Goal: Task Accomplishment & Management: Manage account settings

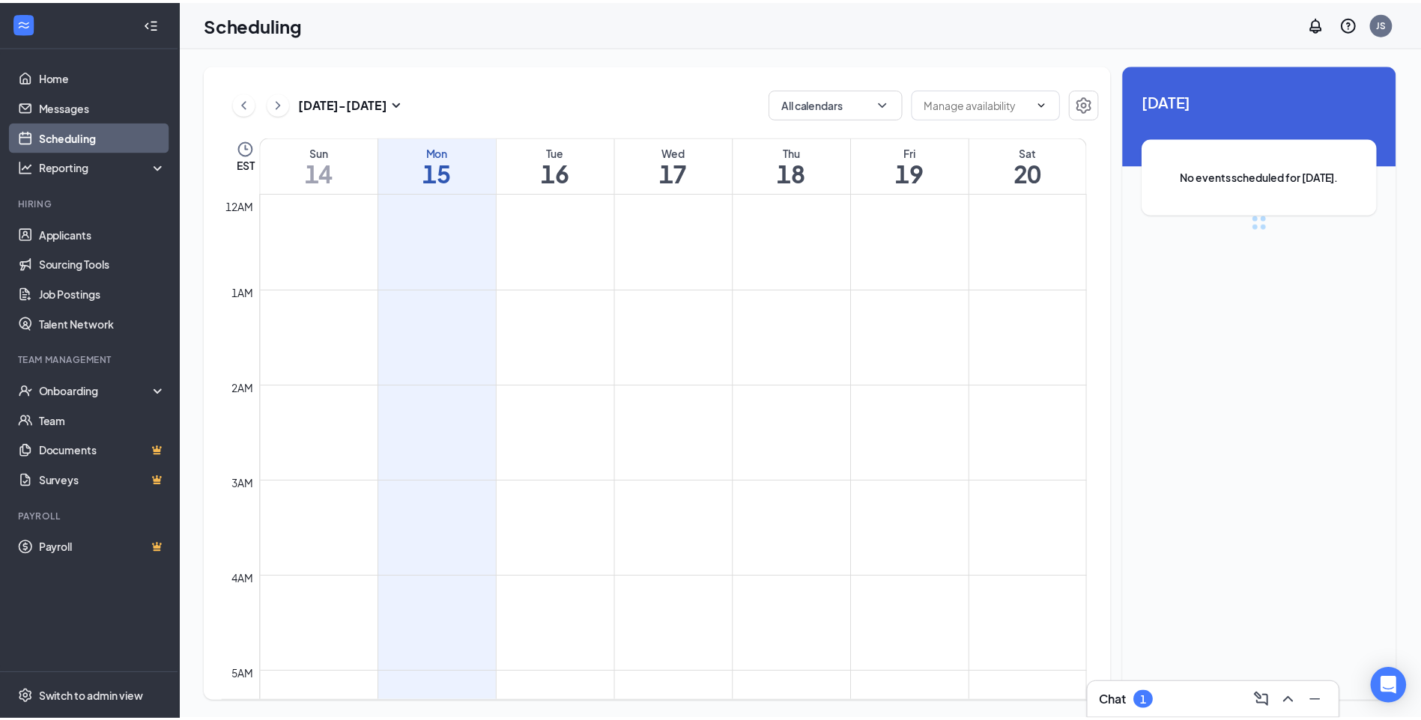
scroll to position [736, 0]
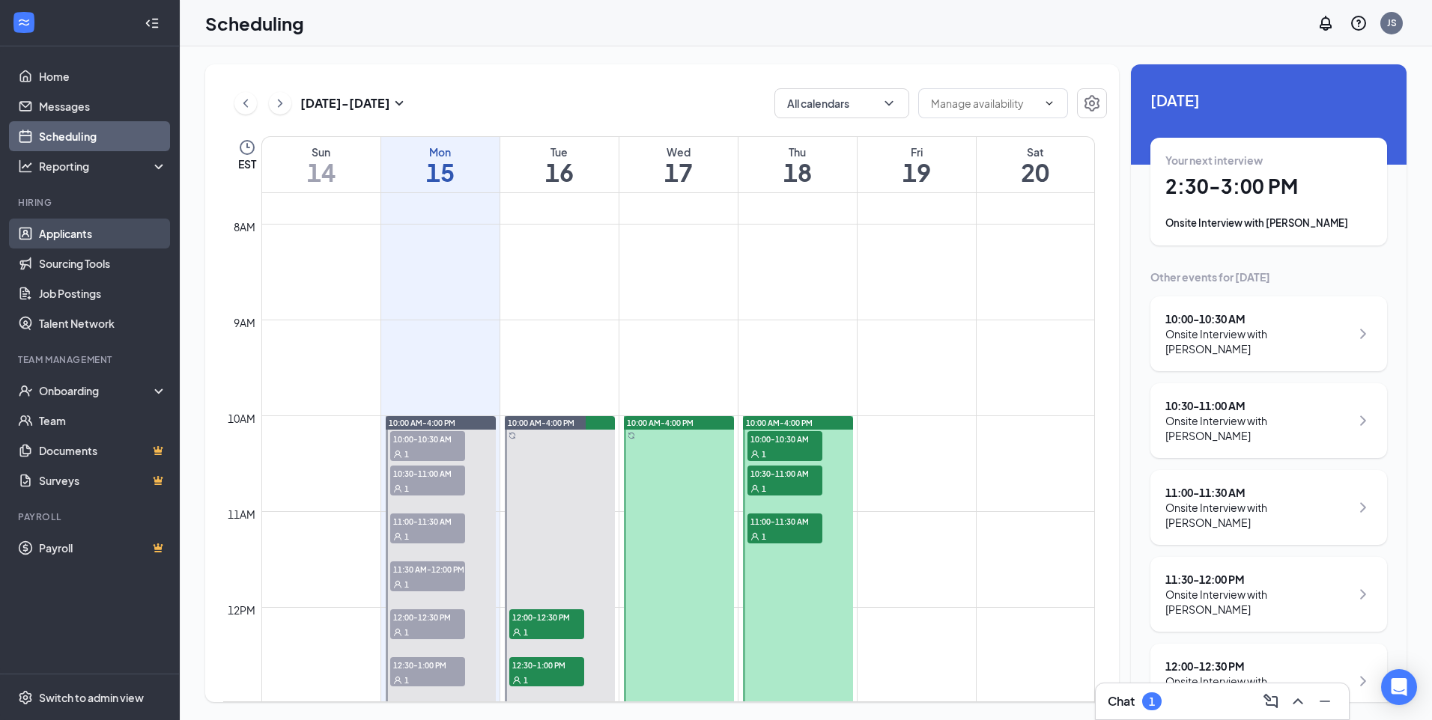
click at [55, 231] on link "Applicants" at bounding box center [103, 234] width 128 height 30
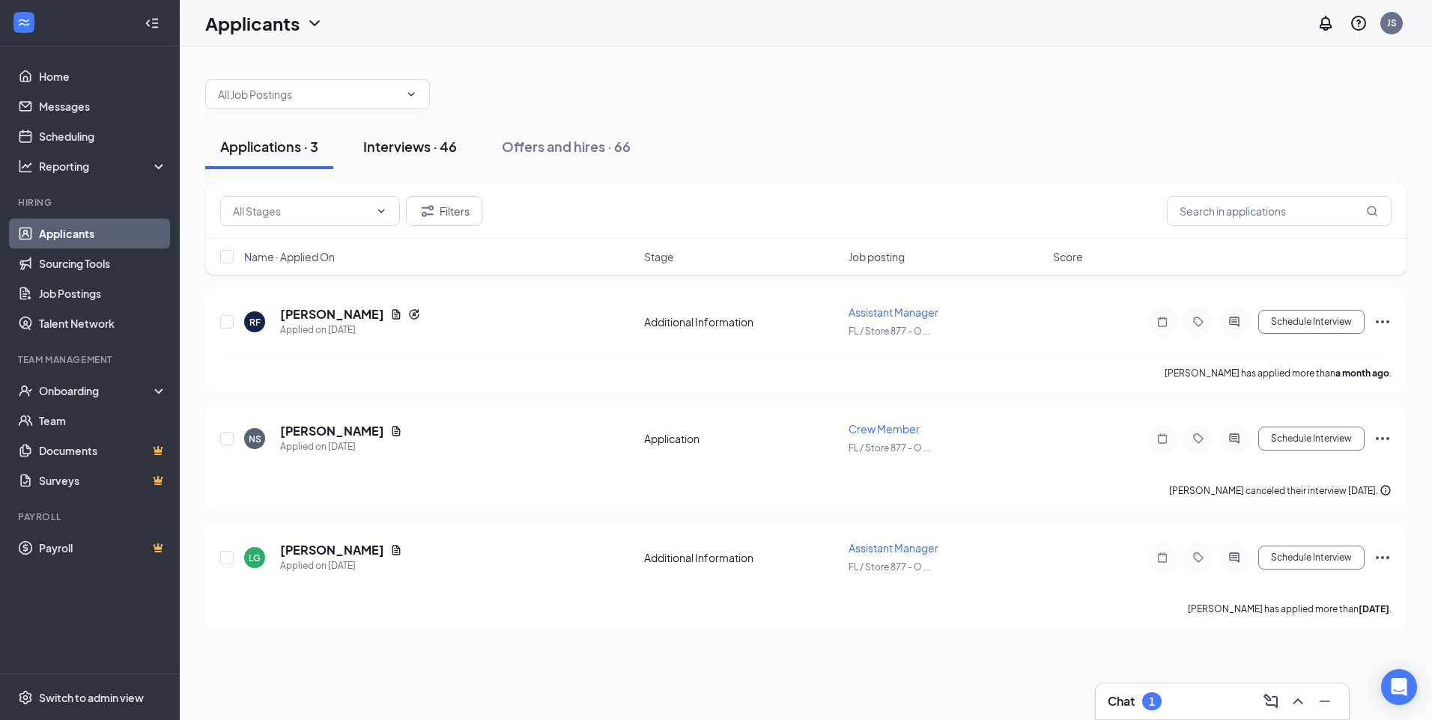
click at [440, 143] on div "Interviews · 46" at bounding box center [410, 146] width 94 height 19
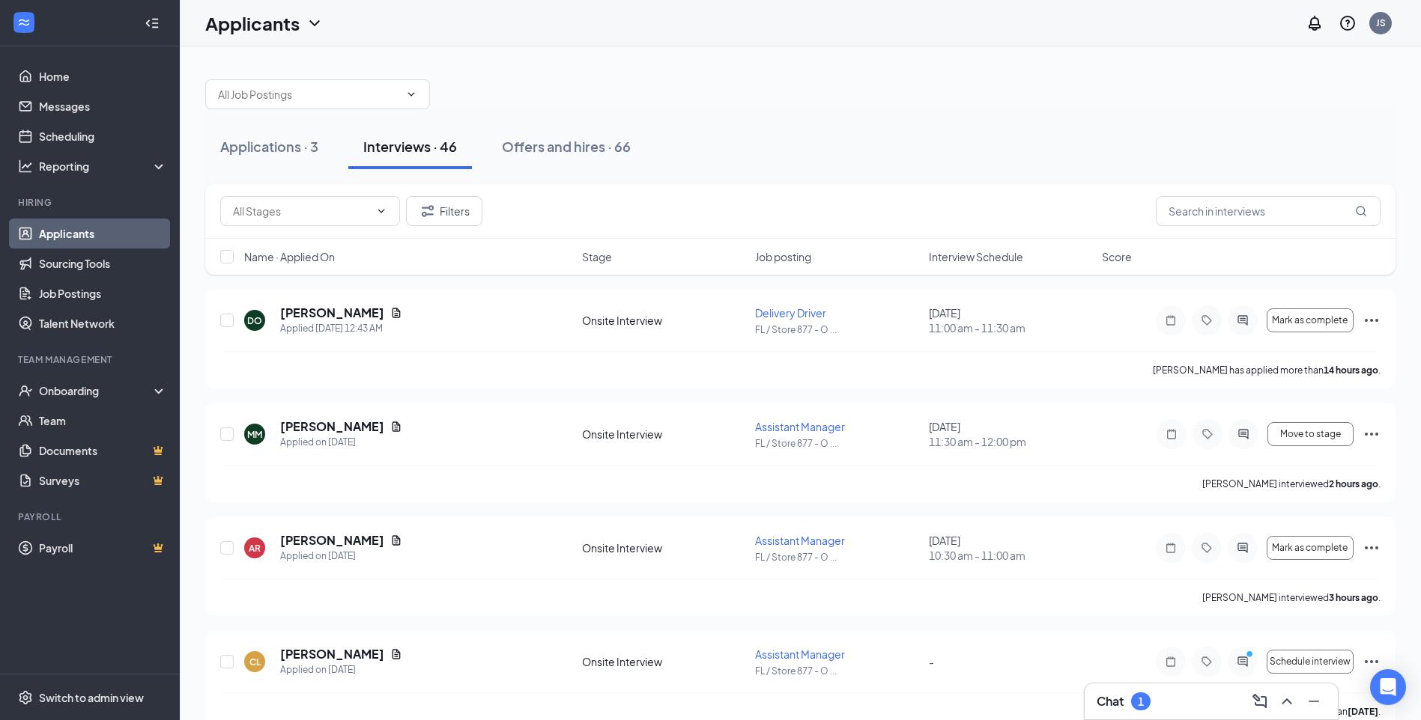
click at [949, 255] on span "Interview Schedule" at bounding box center [976, 256] width 94 height 15
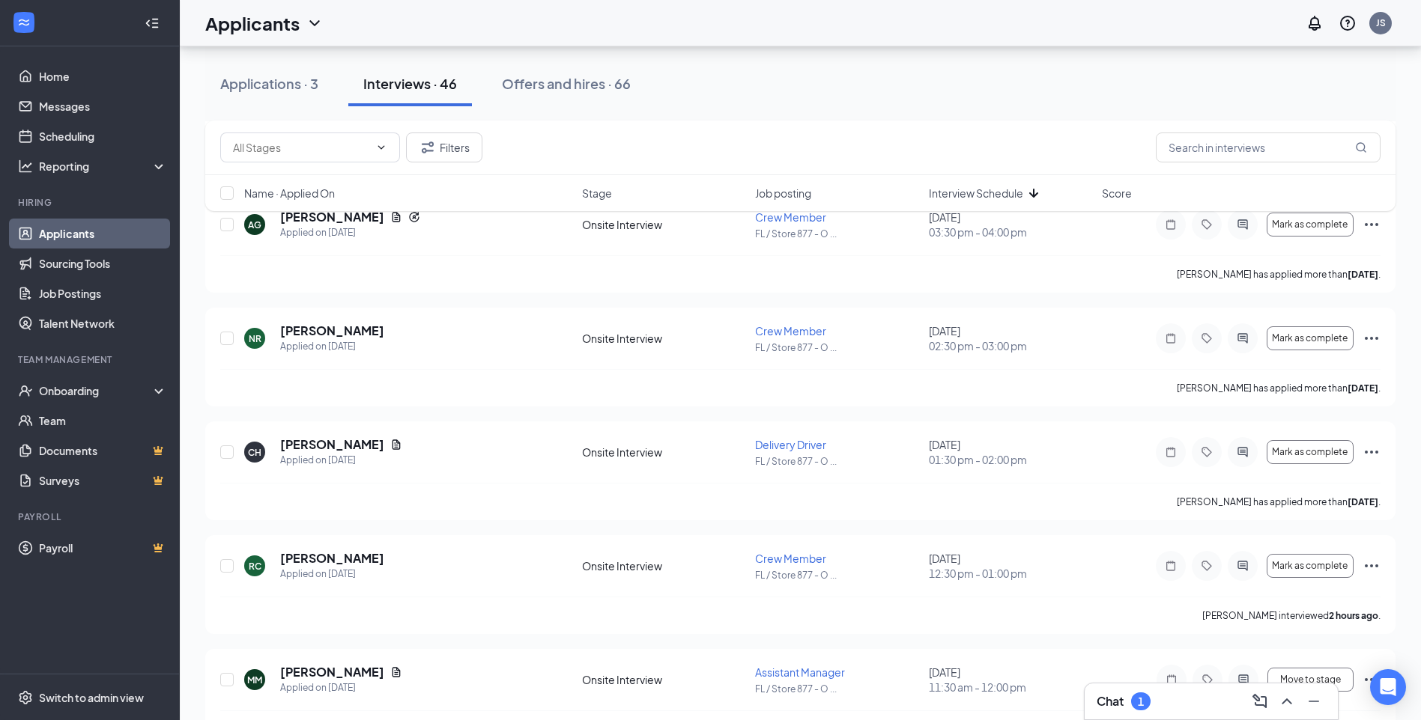
scroll to position [1273, 0]
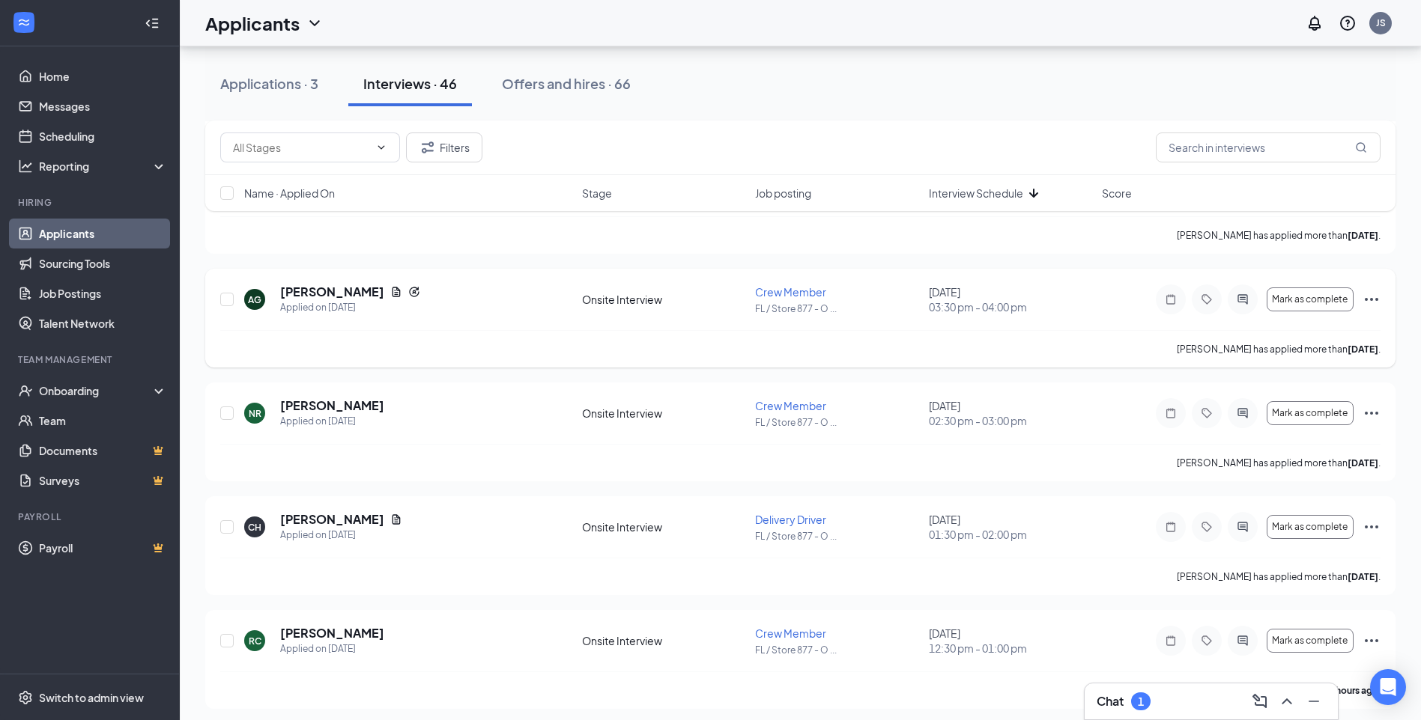
click at [677, 350] on div "[PERSON_NAME] has applied more than [DATE] ." at bounding box center [800, 348] width 1160 height 37
click at [568, 92] on div "Offers and hires · 66" at bounding box center [566, 83] width 129 height 19
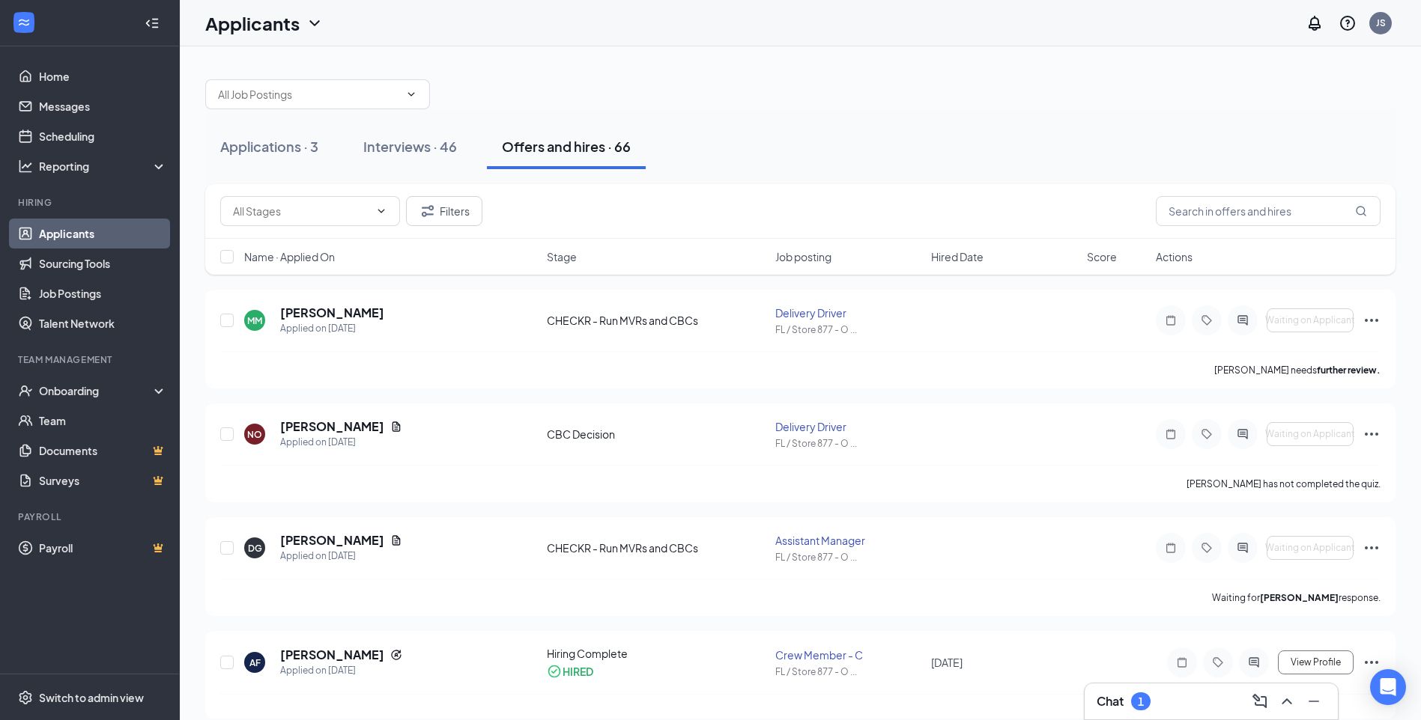
click at [934, 258] on span "Hired Date" at bounding box center [957, 256] width 52 height 15
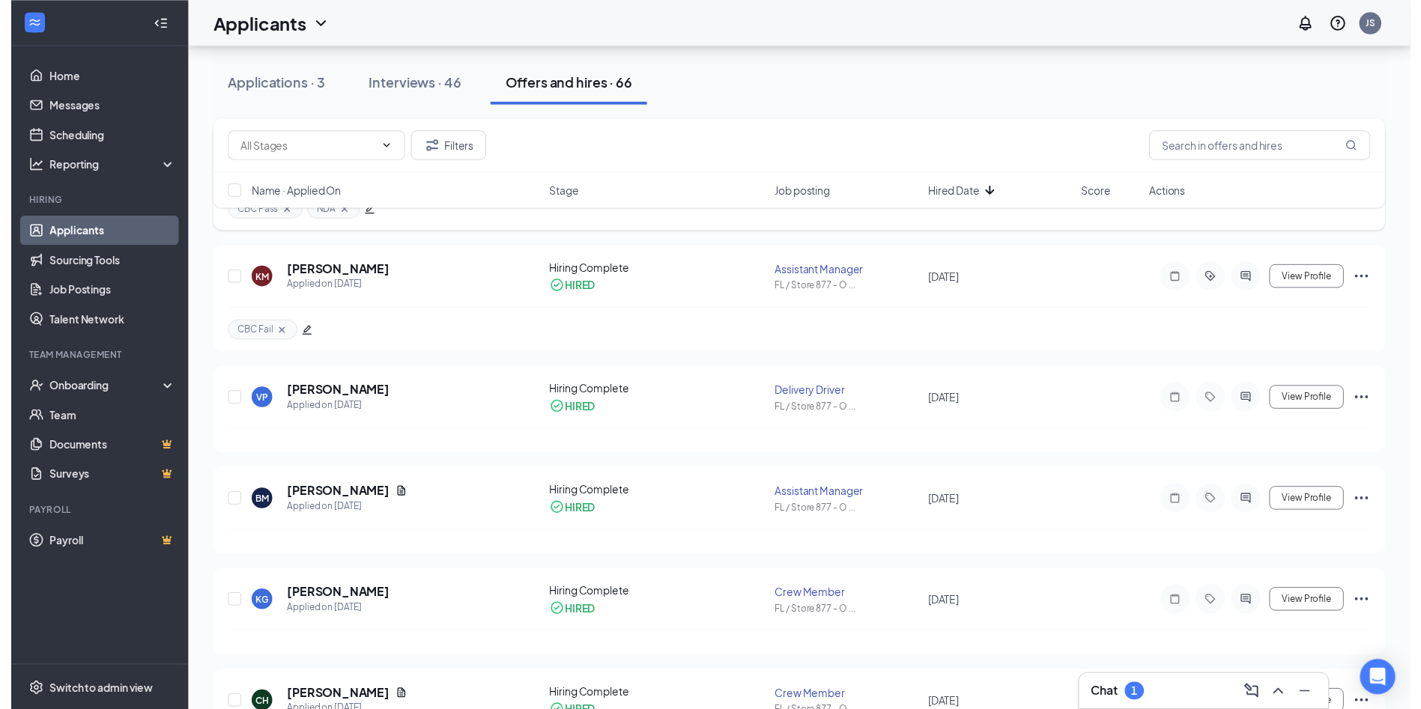
scroll to position [300, 0]
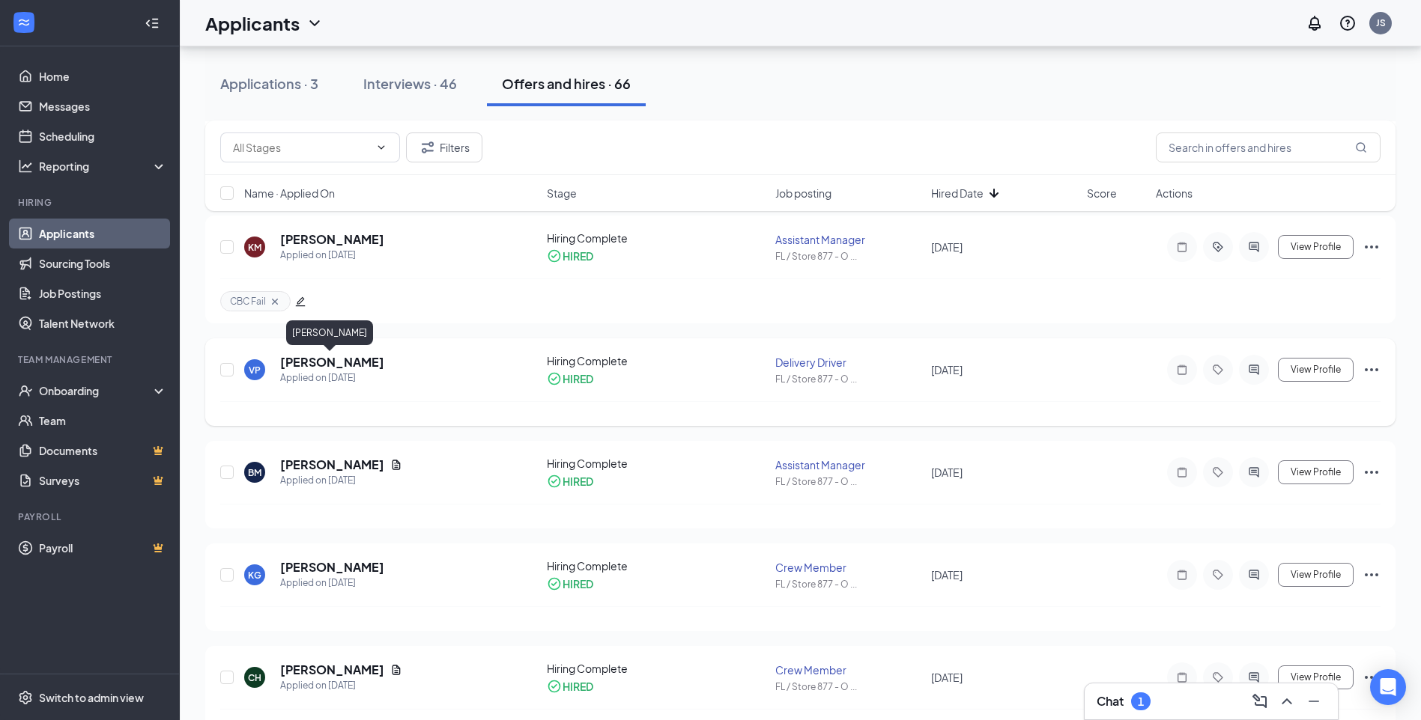
click at [359, 358] on h5 "[PERSON_NAME]" at bounding box center [332, 362] width 104 height 16
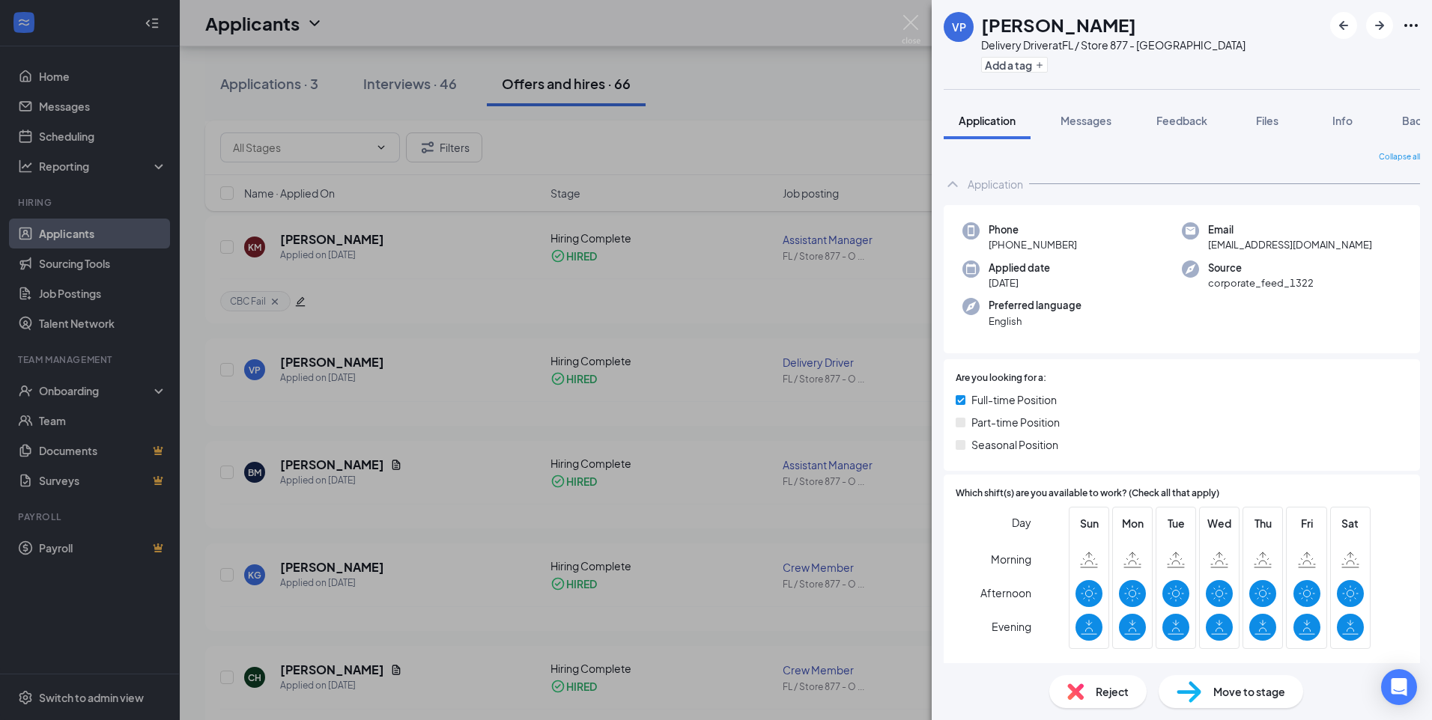
click at [682, 158] on div "VP [PERSON_NAME] Delivery Driver at FL / Store 877 - Ormond Add a tag Applicati…" at bounding box center [716, 360] width 1432 height 720
